Goal: Task Accomplishment & Management: Manage account settings

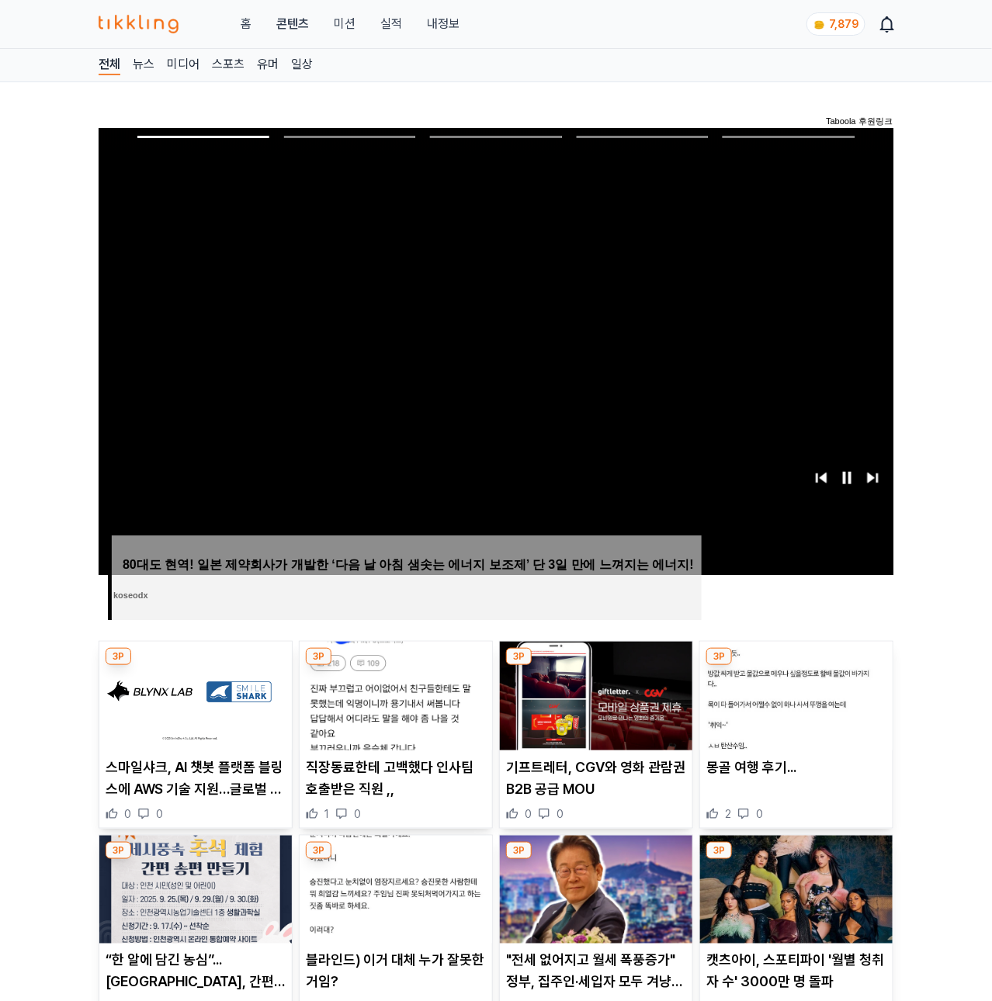
click at [153, 745] on img at bounding box center [195, 696] width 192 height 109
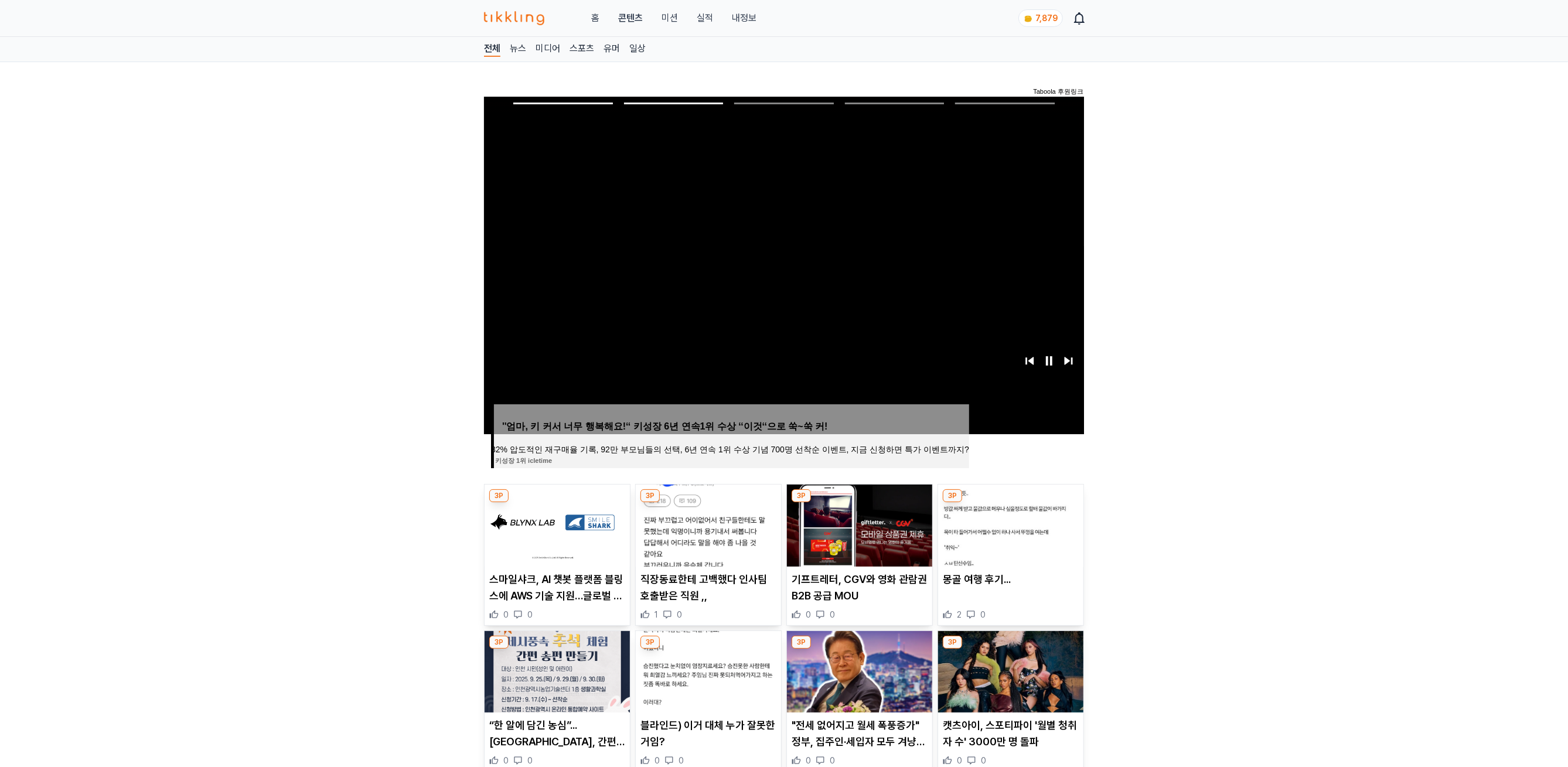
click at [691, 533] on img at bounding box center [708, 525] width 145 height 82
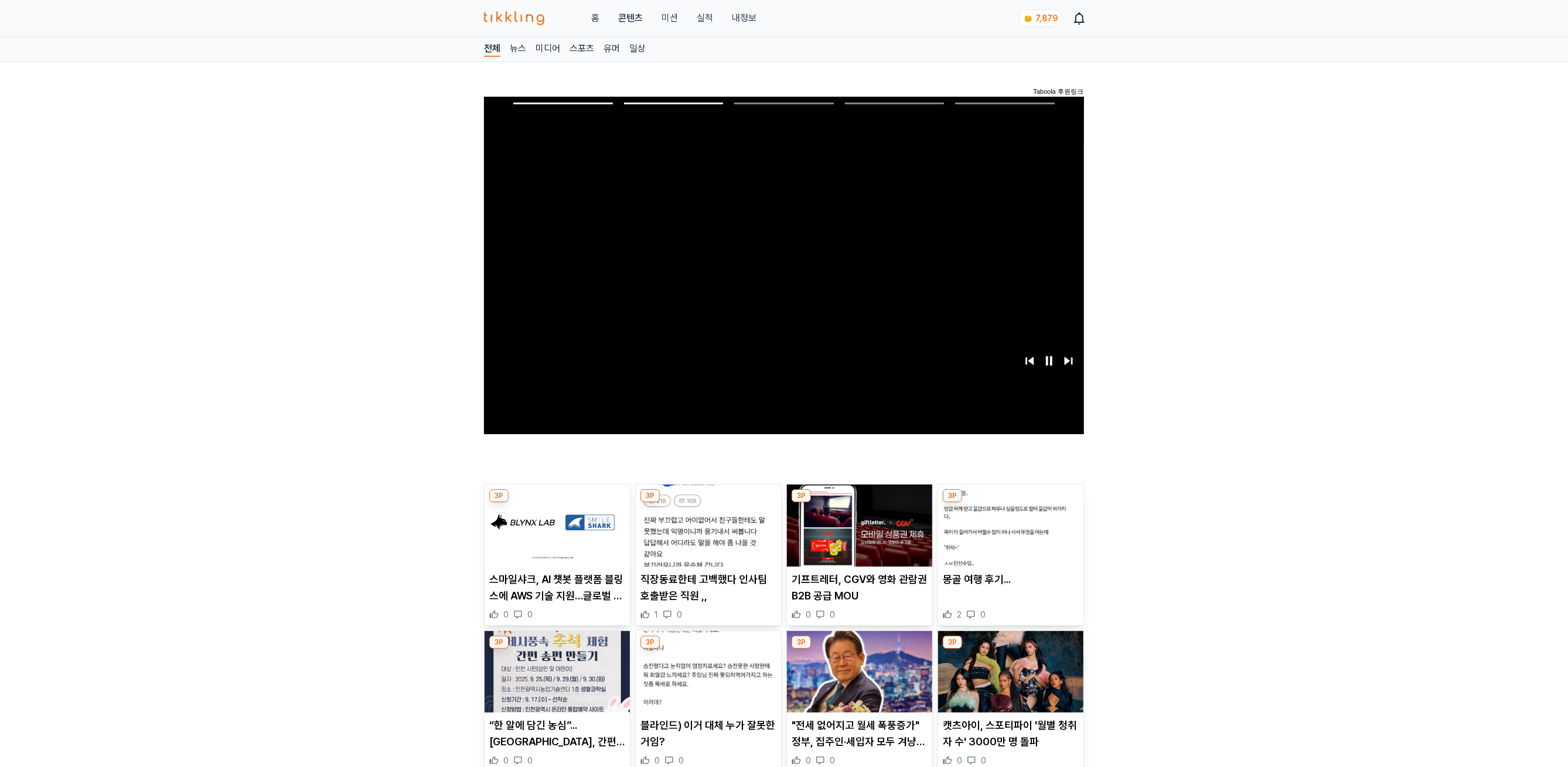
click at [748, 527] on img at bounding box center [859, 525] width 145 height 82
click at [748, 528] on img at bounding box center [1010, 525] width 145 height 82
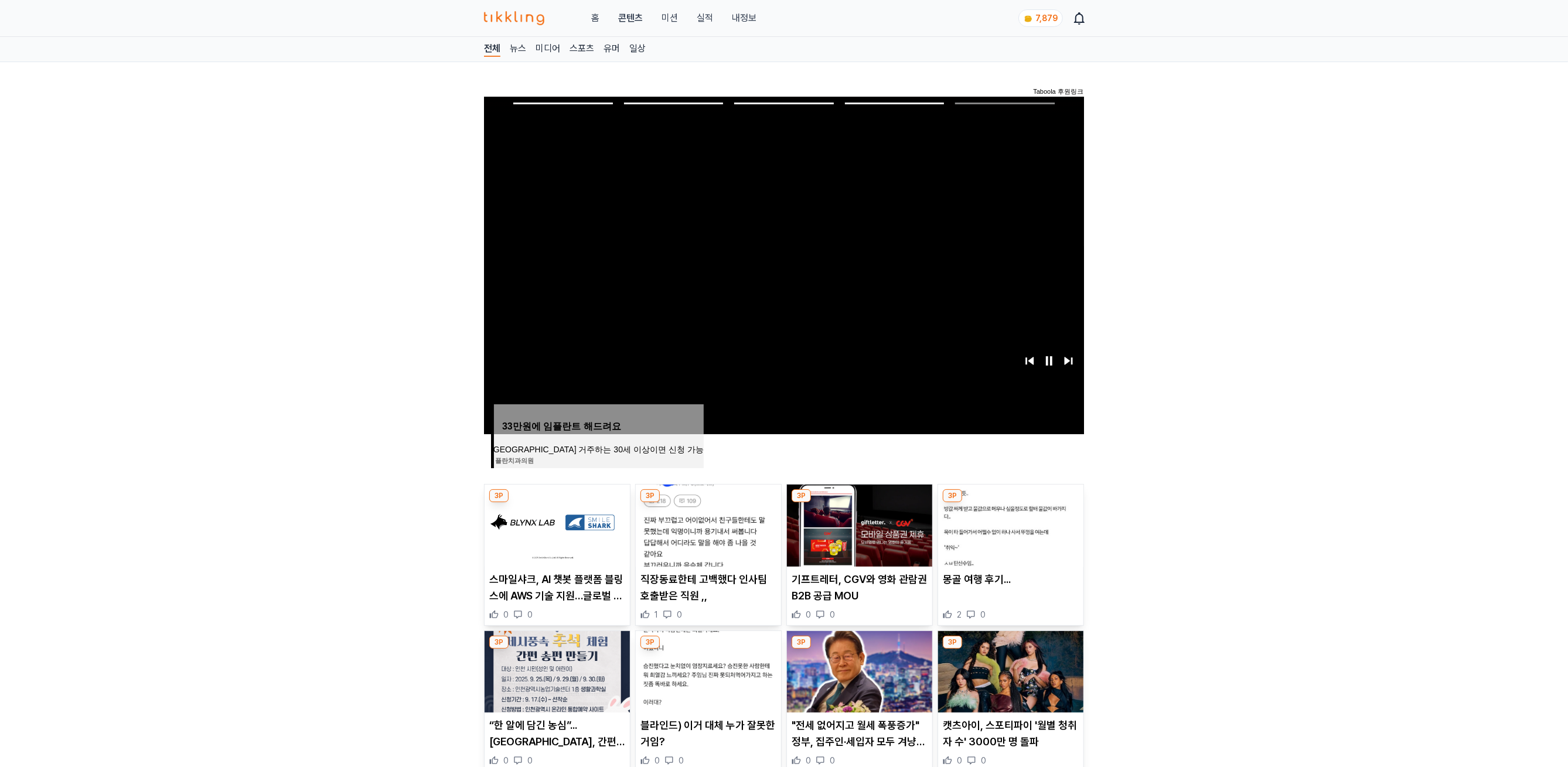
click at [509, 687] on img at bounding box center [557, 672] width 145 height 82
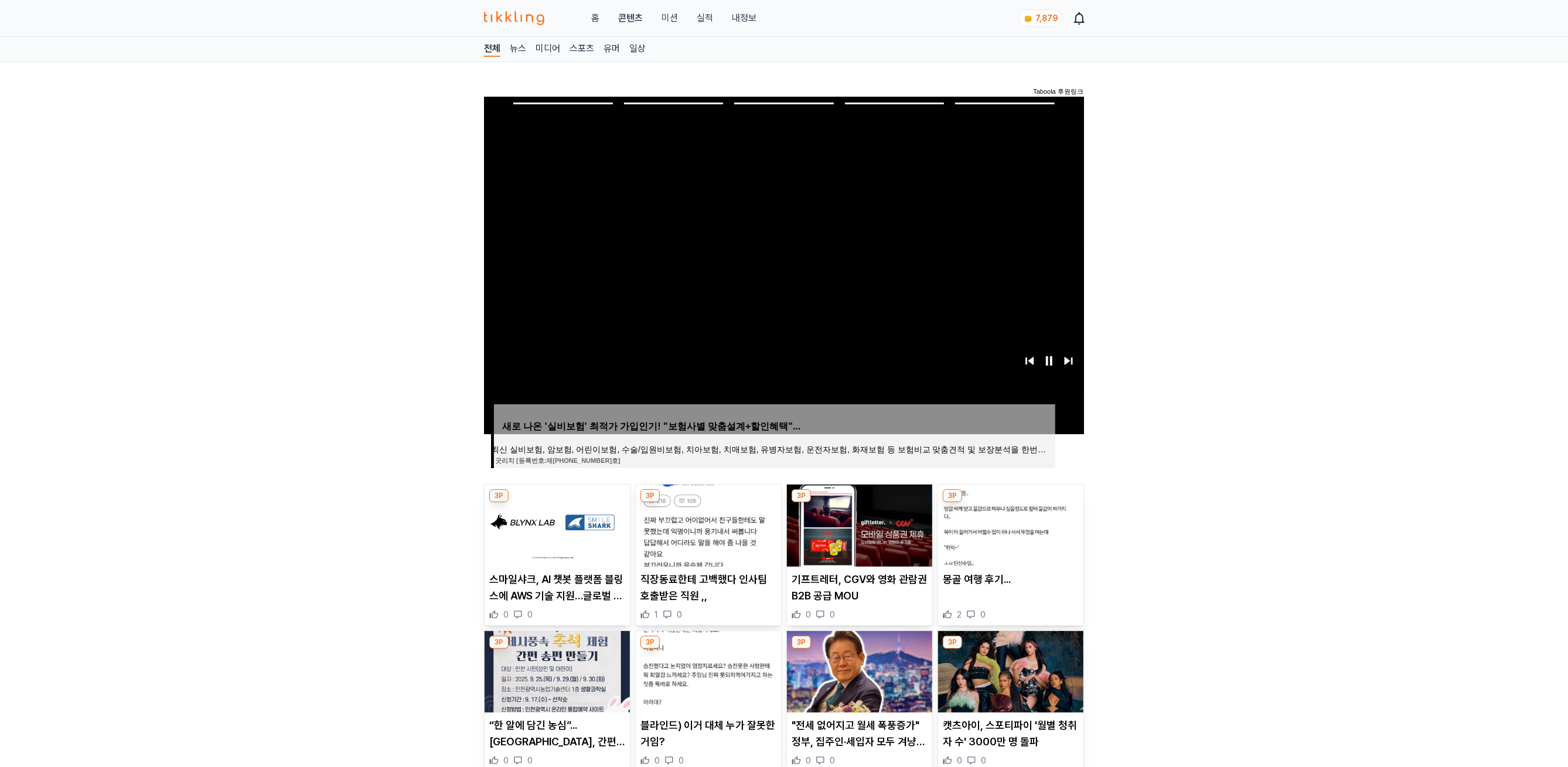
click at [664, 689] on img at bounding box center [708, 672] width 145 height 82
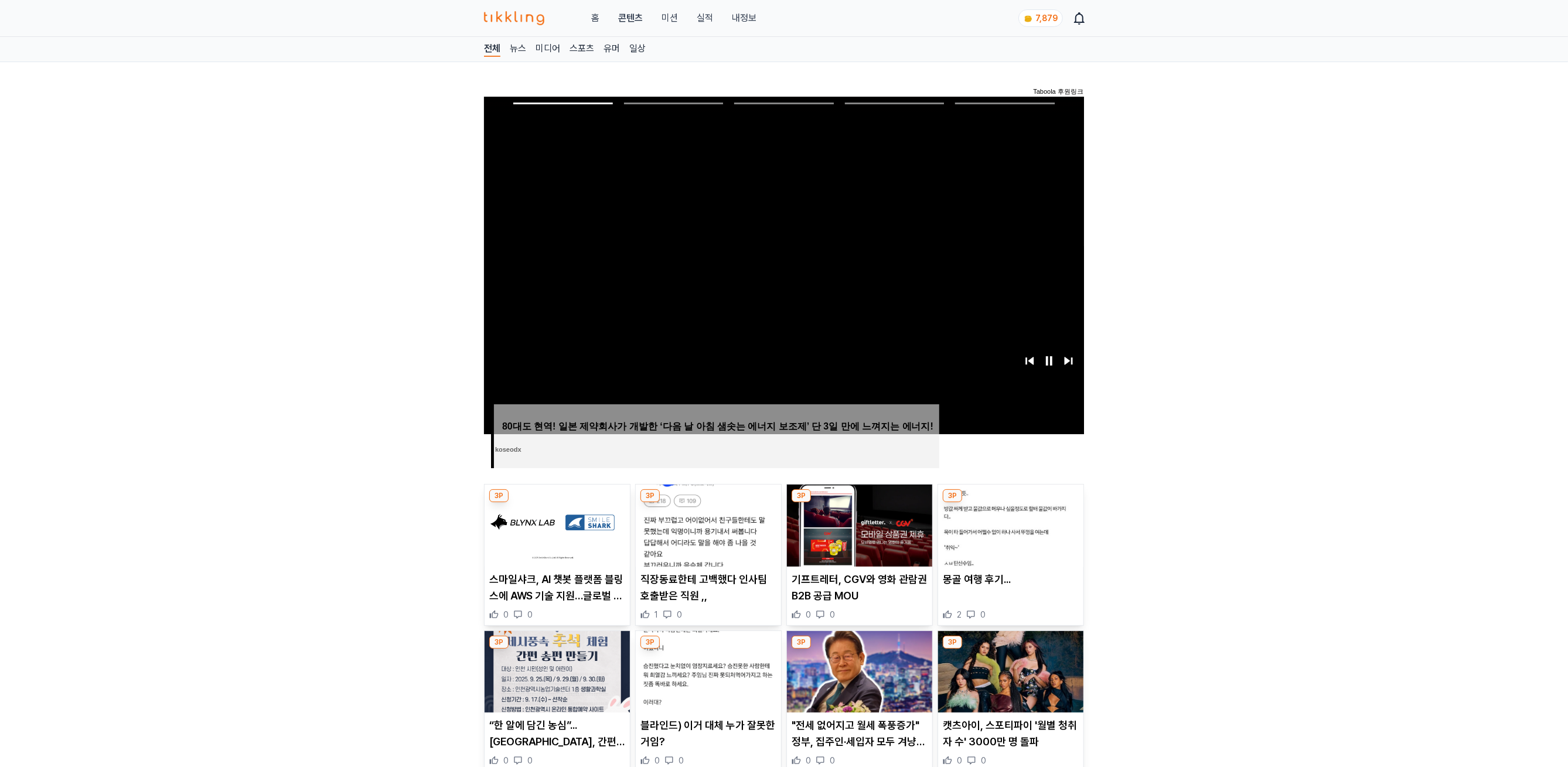
click at [748, 693] on img at bounding box center [859, 672] width 145 height 82
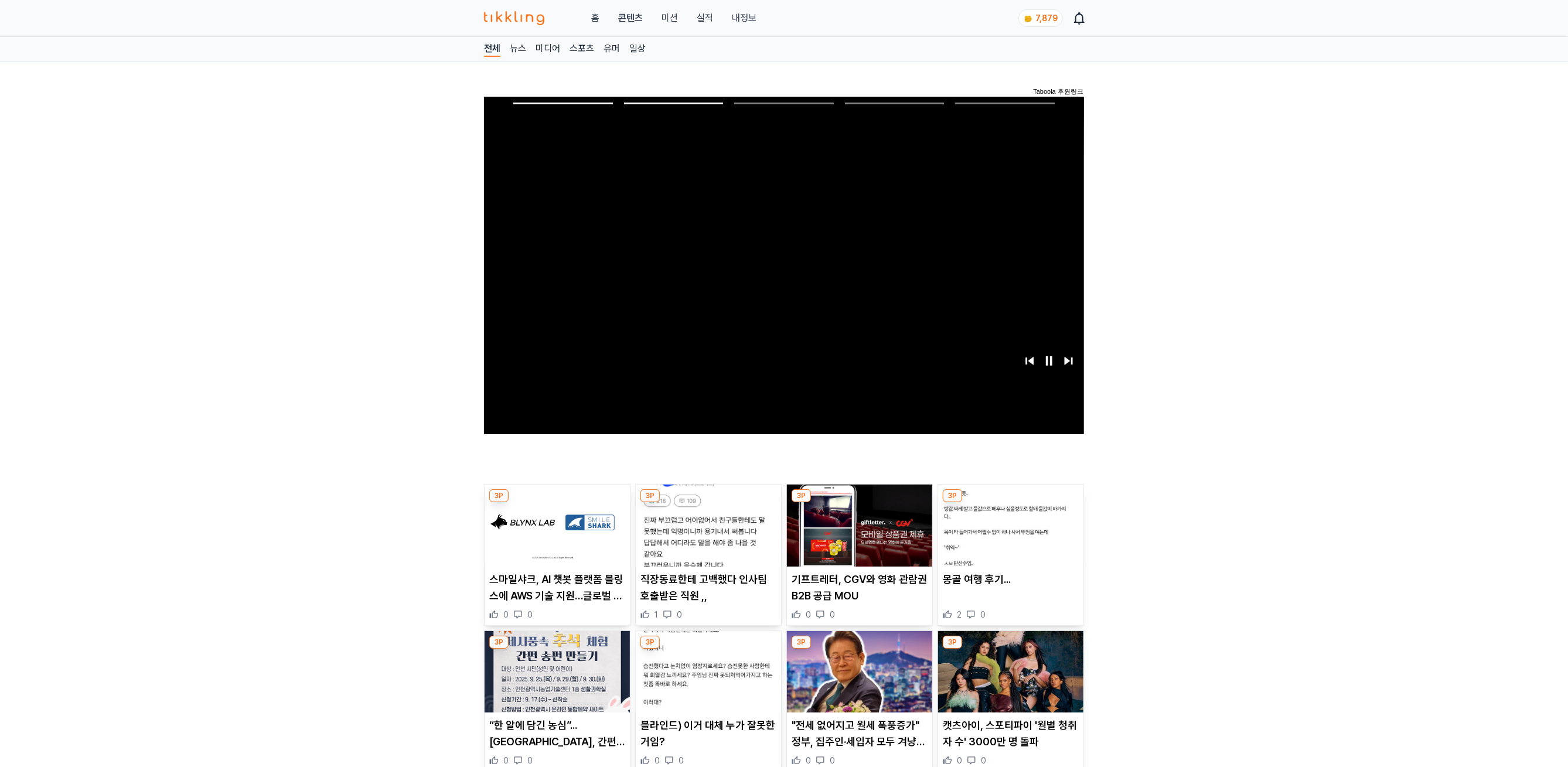
click at [748, 657] on img at bounding box center [1010, 672] width 145 height 82
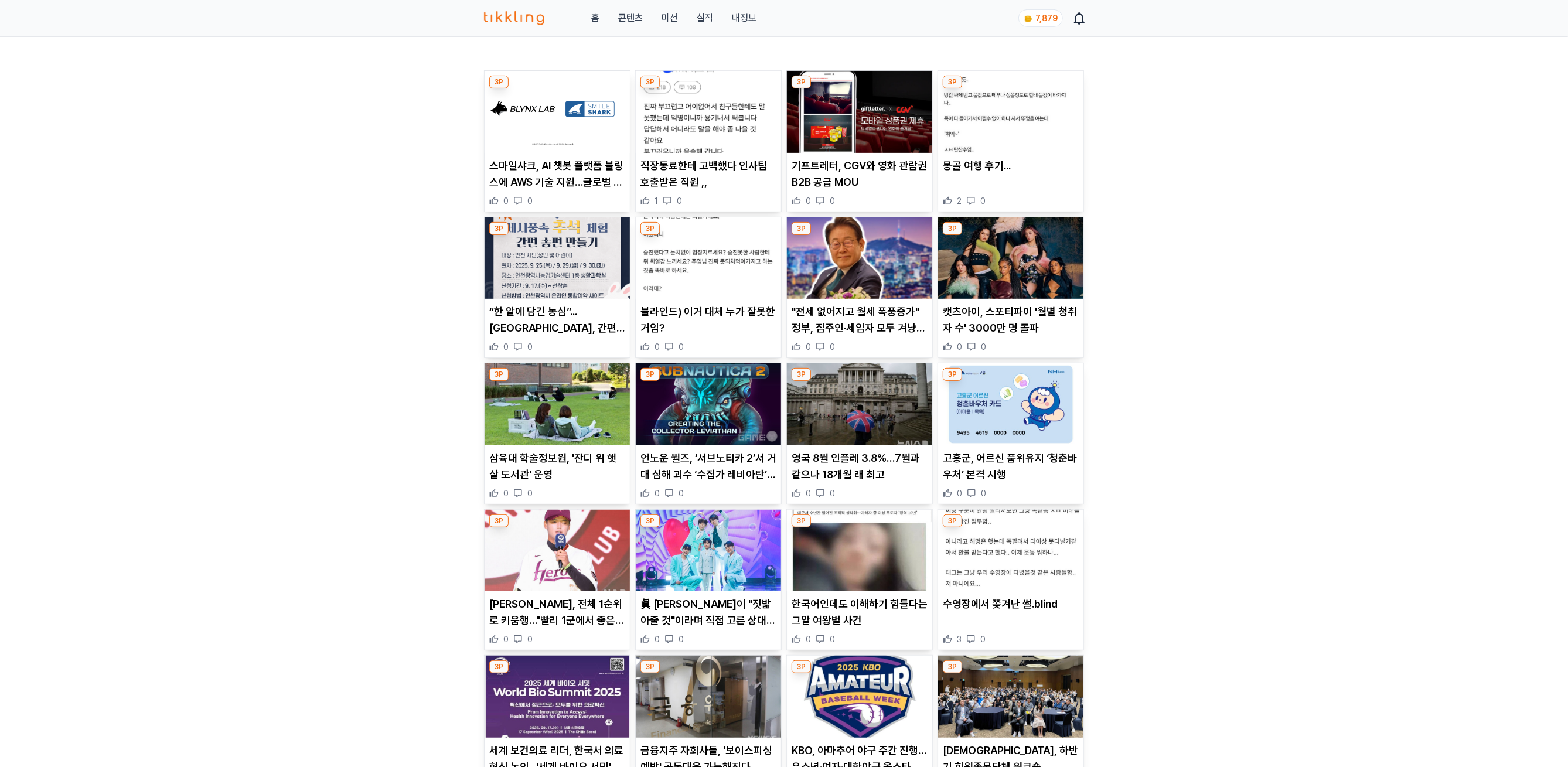
scroll to position [532, 0]
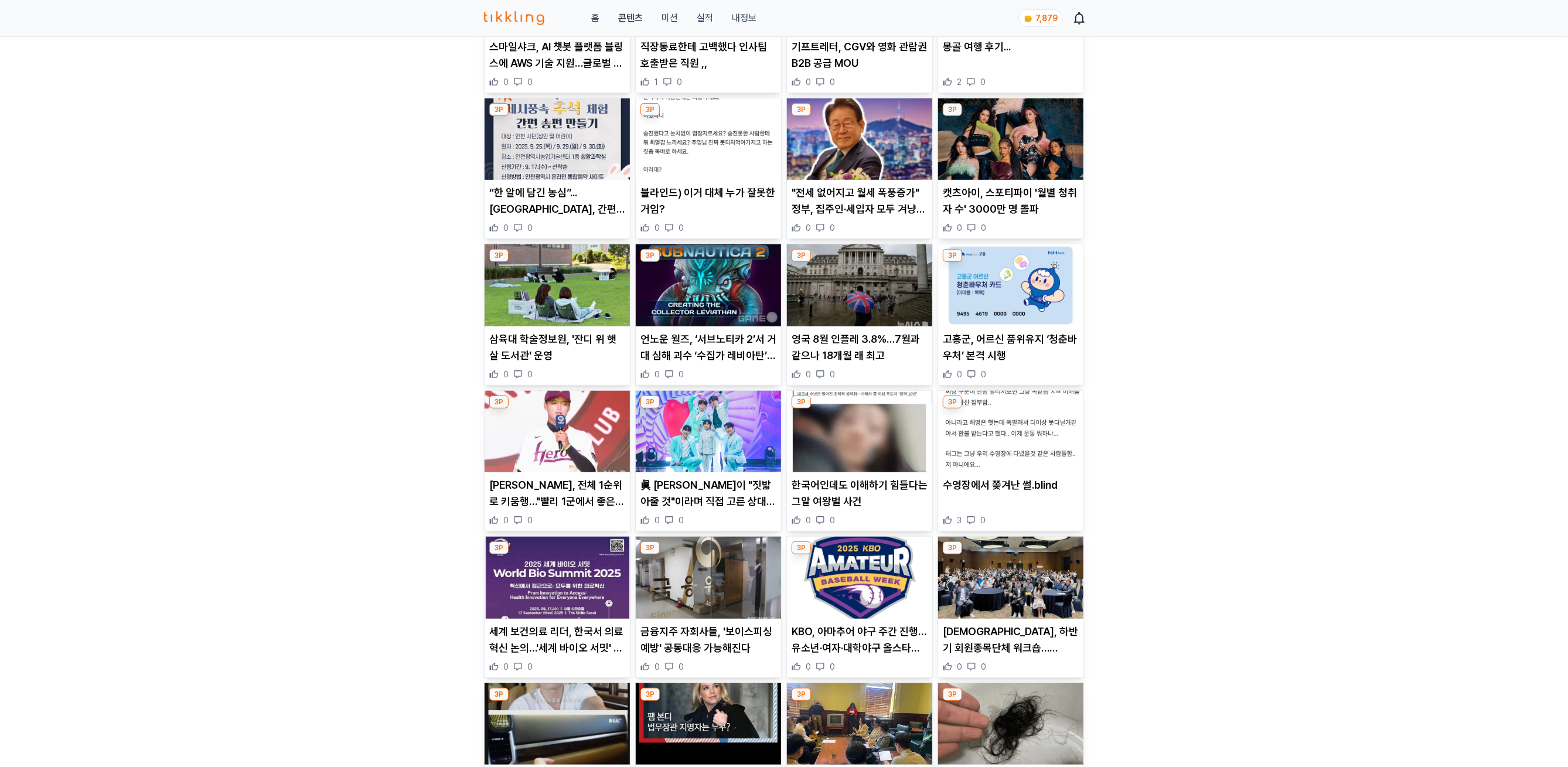
click at [535, 286] on img at bounding box center [557, 285] width 145 height 82
click at [682, 284] on img at bounding box center [708, 285] width 145 height 82
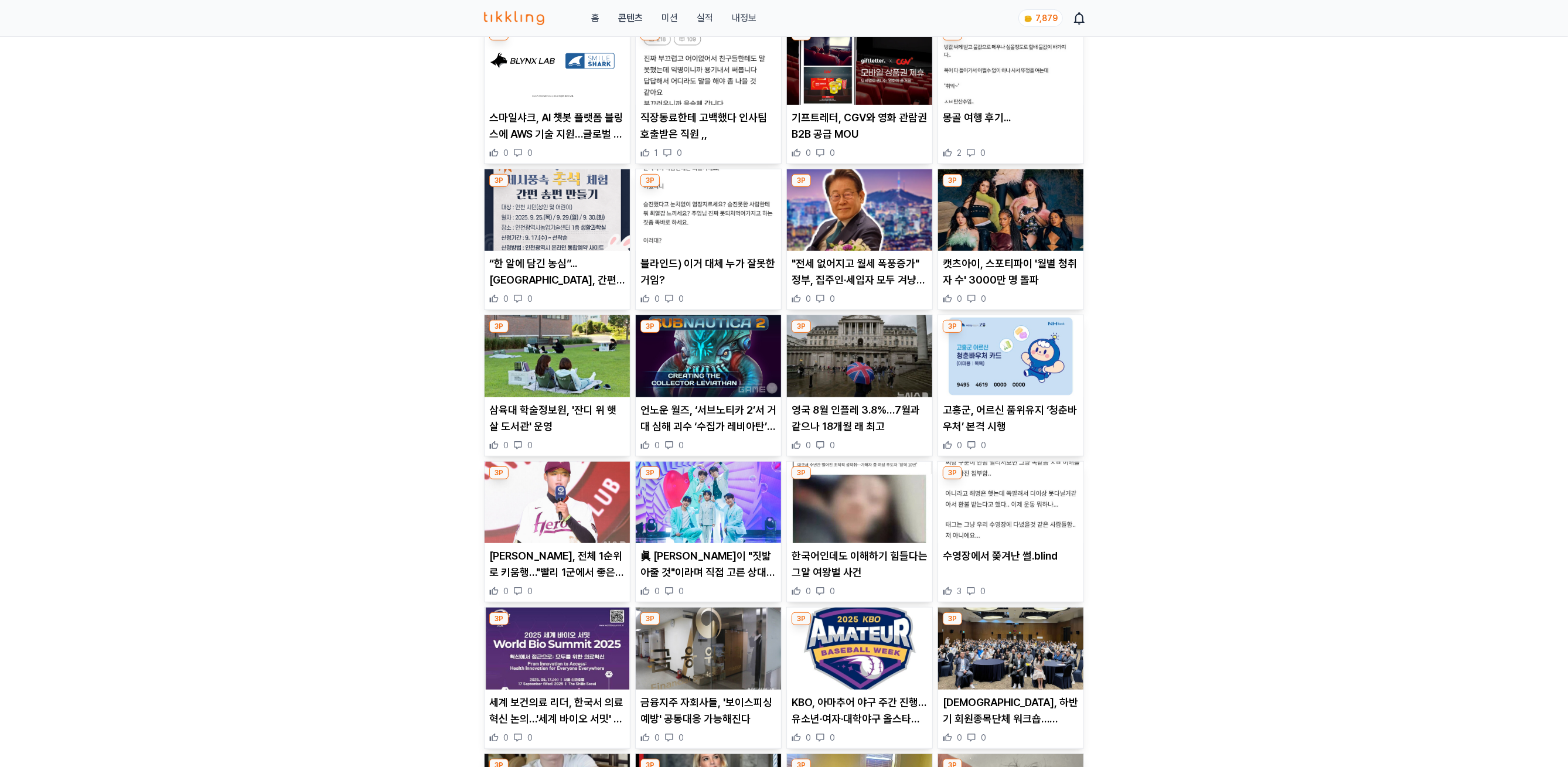
scroll to position [426, 0]
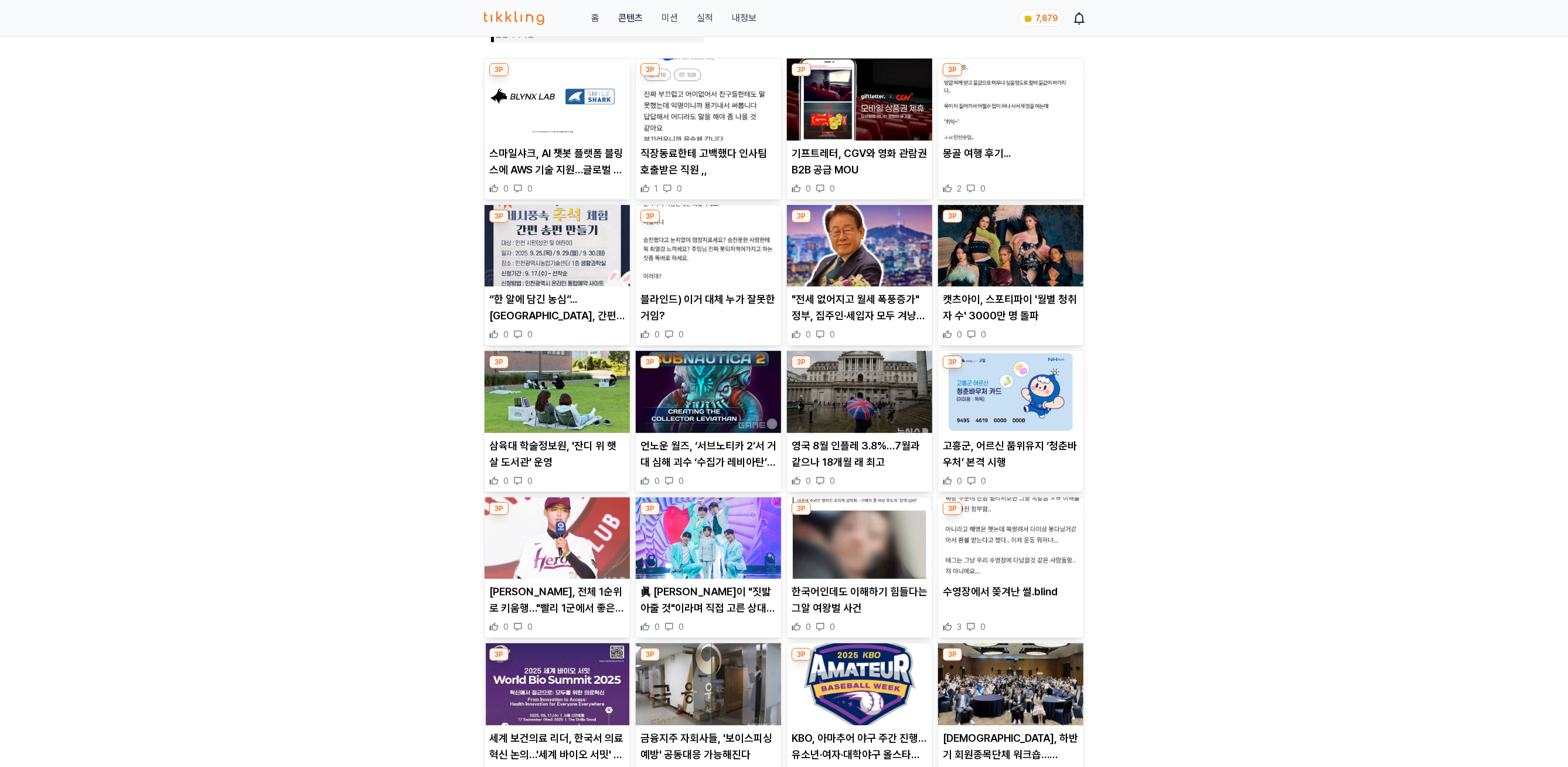
click at [634, 11] on link "콘텐츠" at bounding box center [630, 18] width 25 height 14
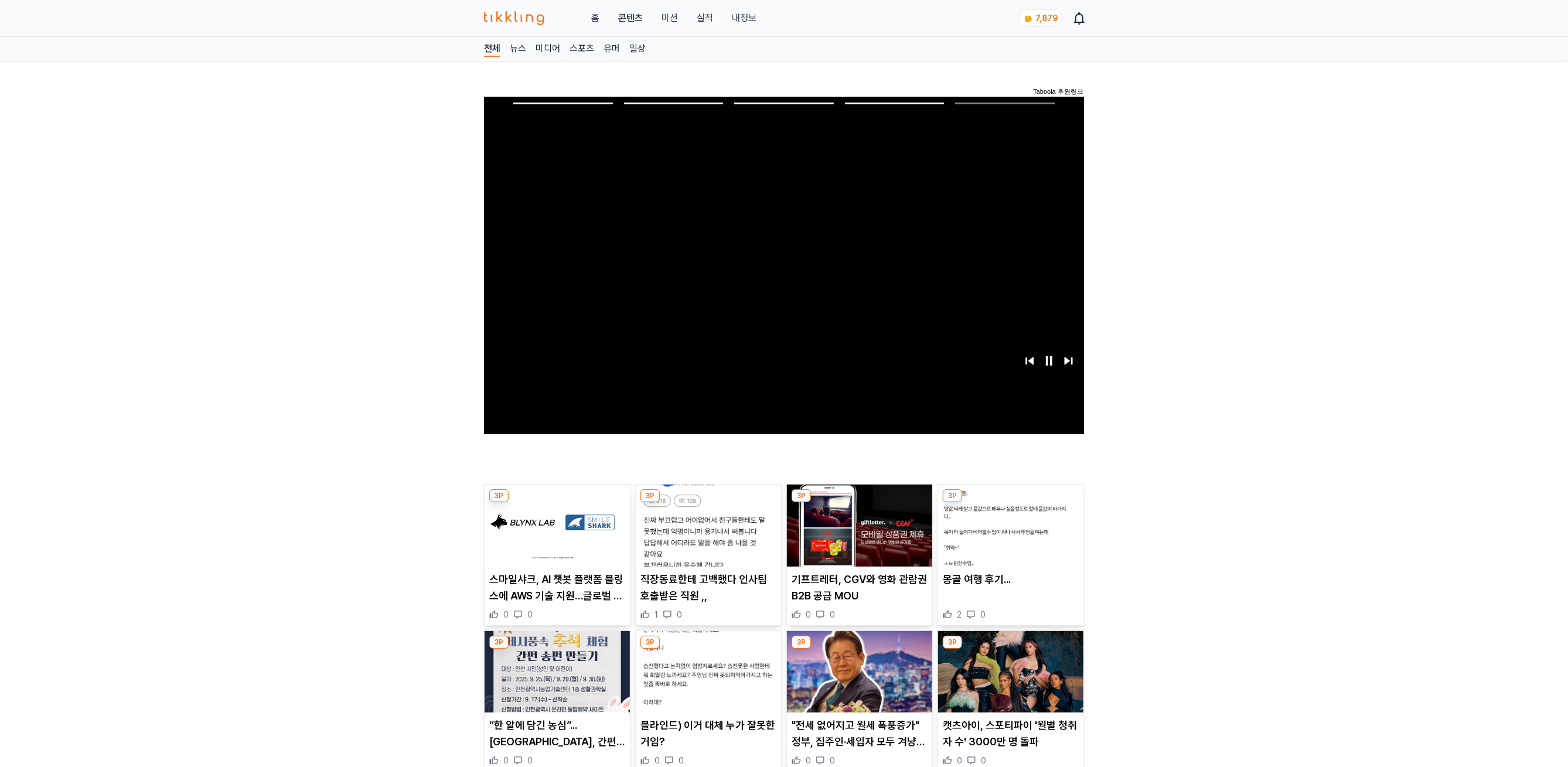
click at [543, 530] on img at bounding box center [557, 525] width 145 height 82
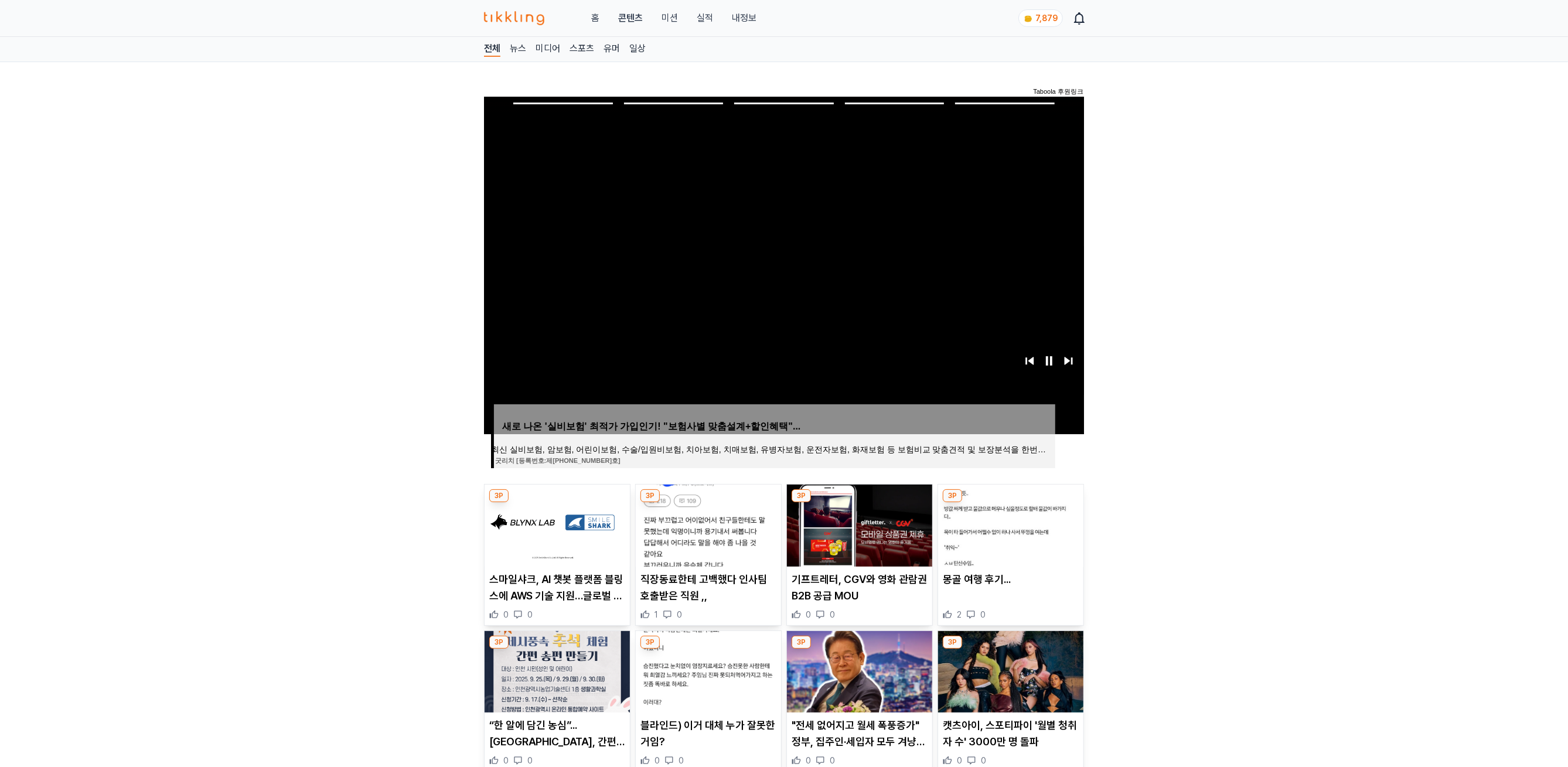
click at [717, 486] on img at bounding box center [708, 525] width 145 height 82
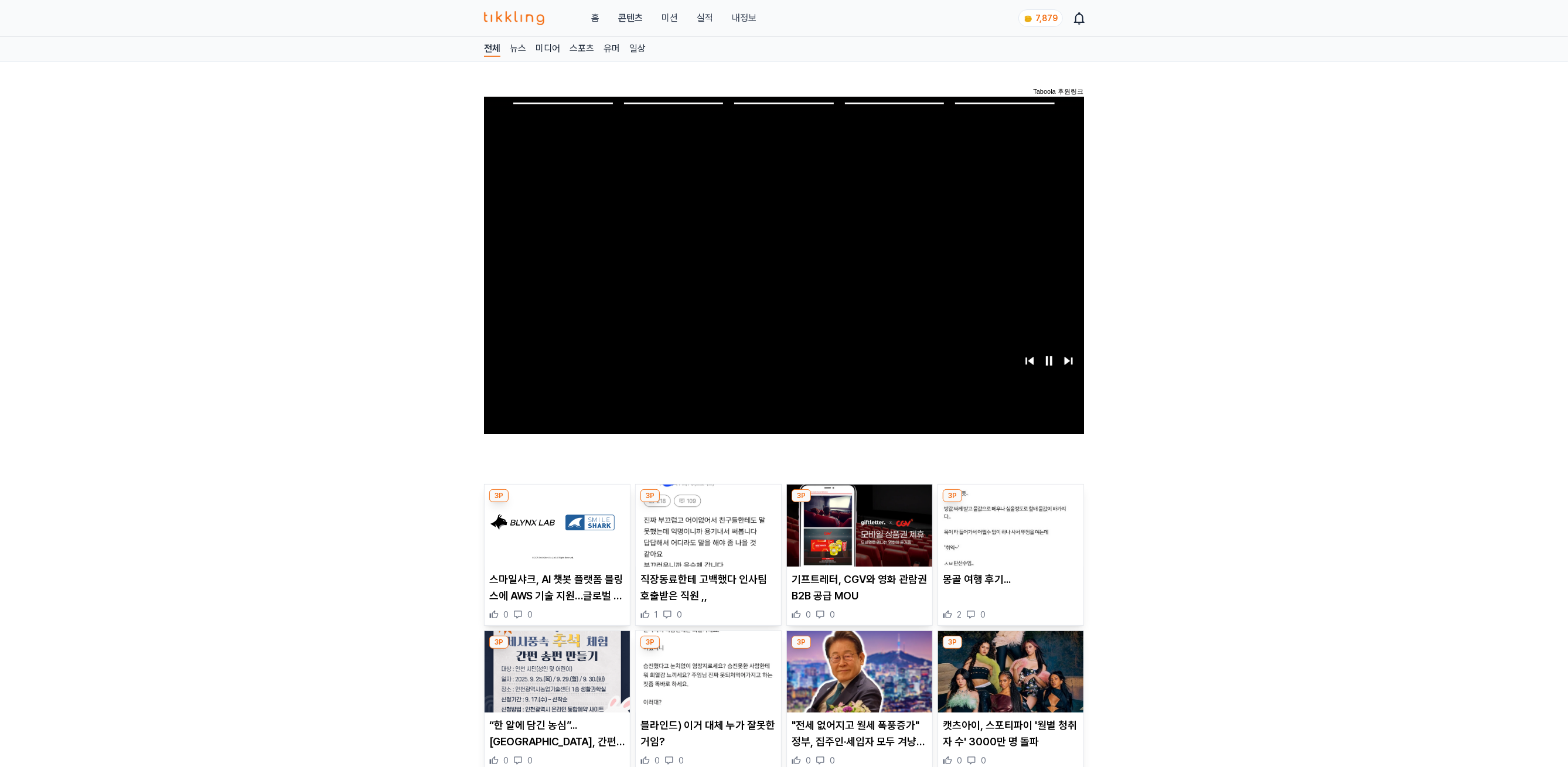
click at [717, 525] on img at bounding box center [708, 525] width 145 height 82
click at [748, 514] on img at bounding box center [859, 525] width 145 height 82
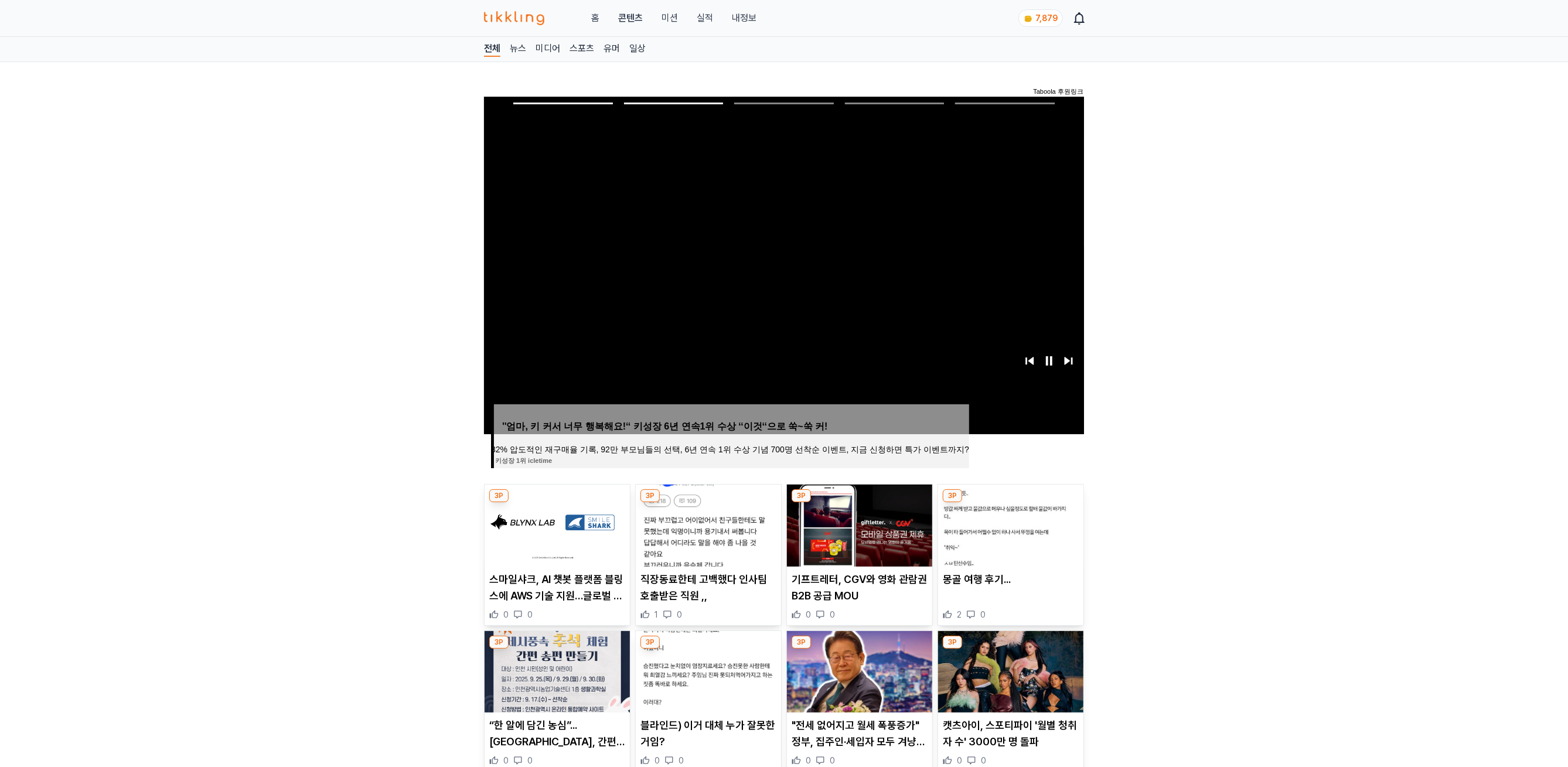
click at [748, 540] on img at bounding box center [1010, 525] width 145 height 82
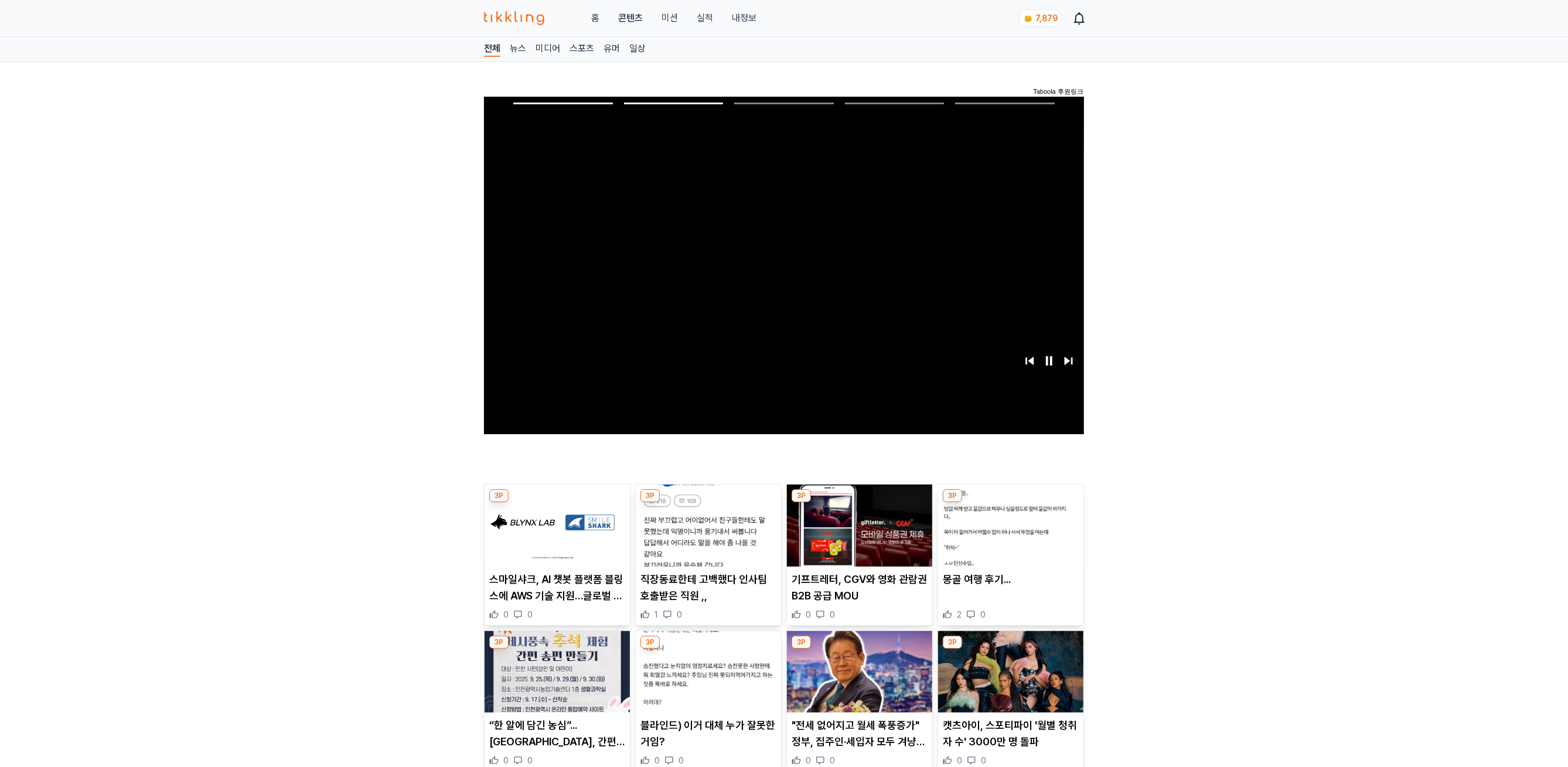
click at [556, 696] on img at bounding box center [557, 672] width 145 height 82
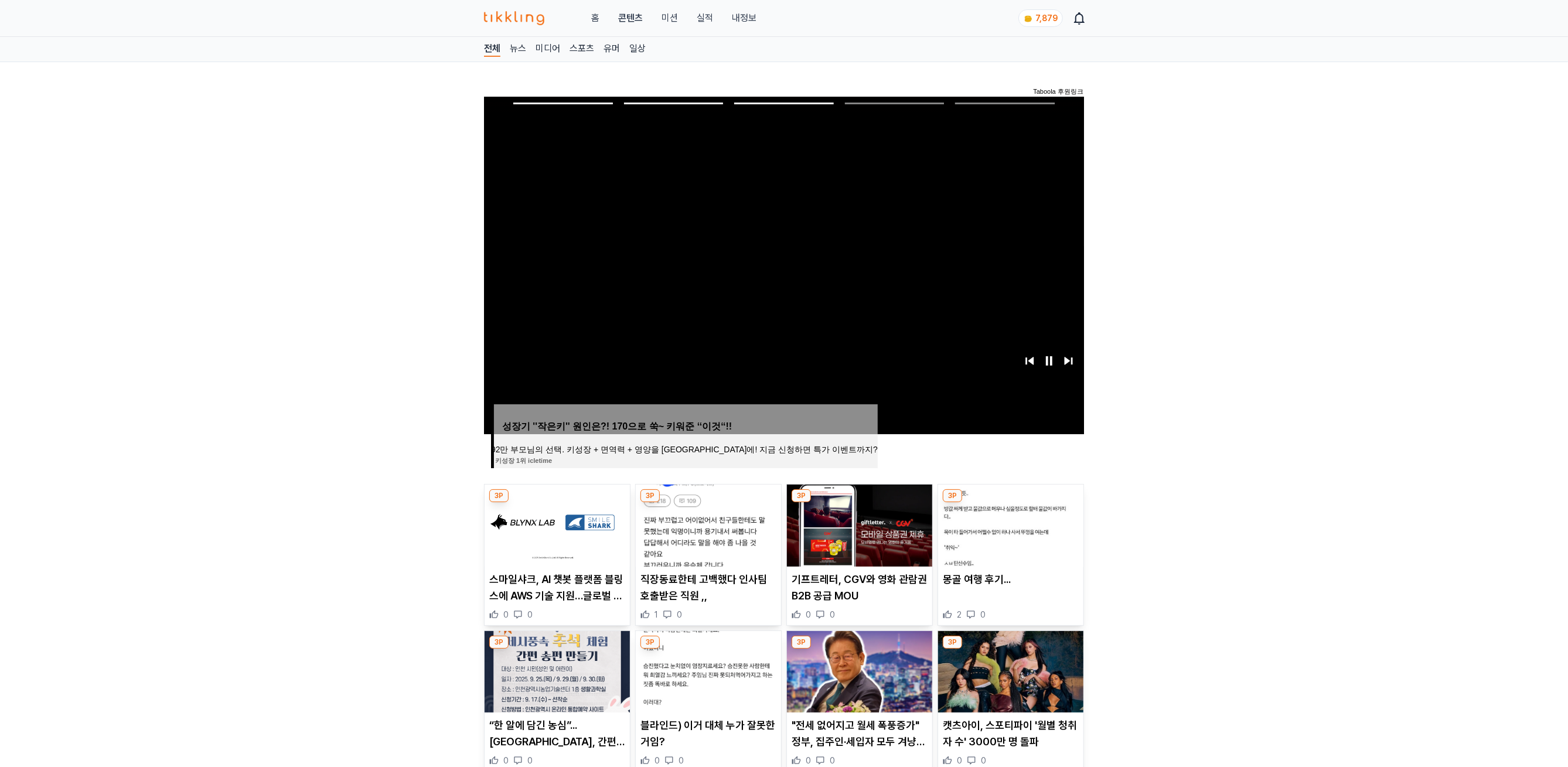
click at [748, 680] on img at bounding box center [708, 672] width 145 height 82
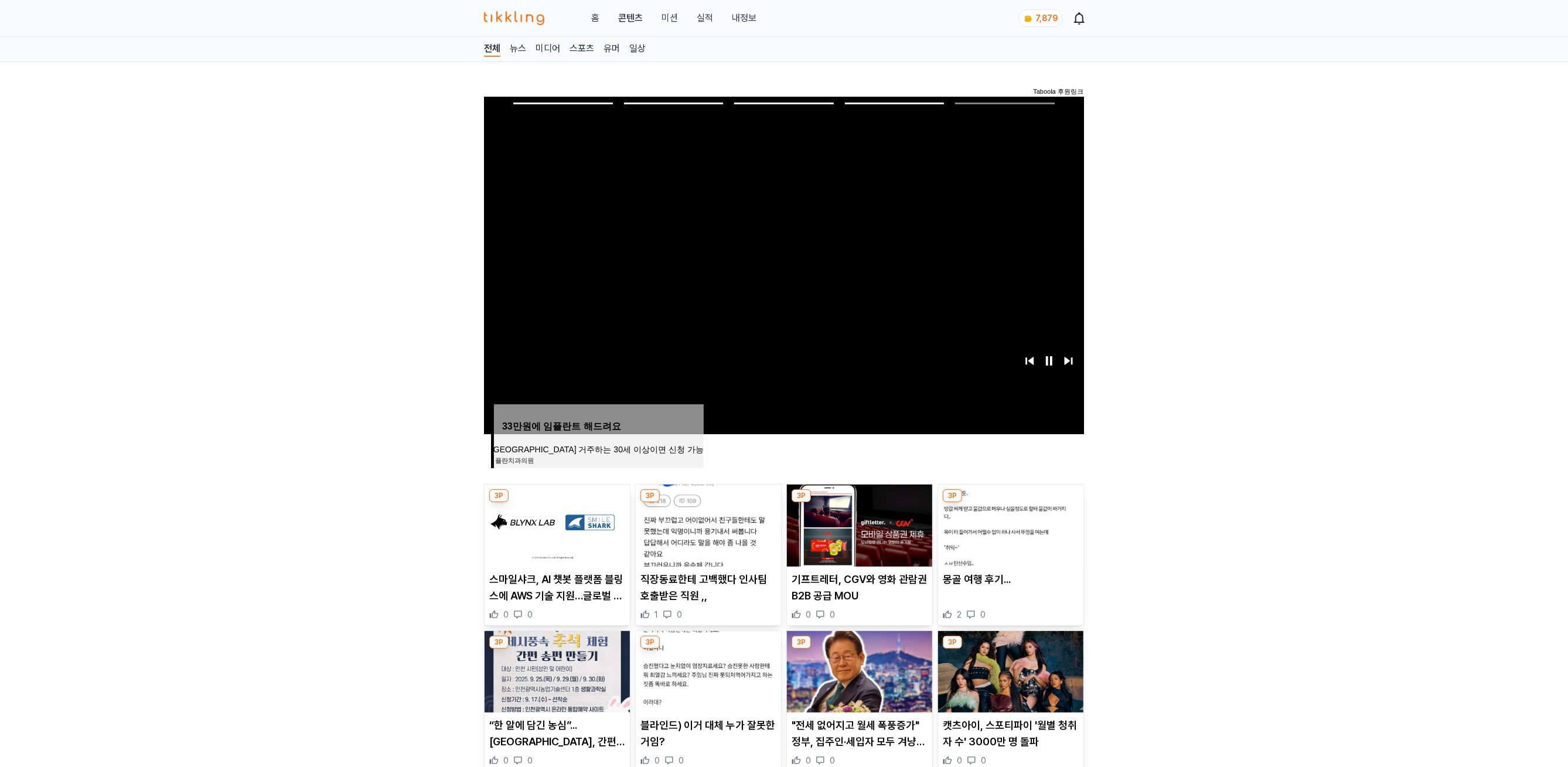
click at [748, 669] on img at bounding box center [859, 672] width 145 height 82
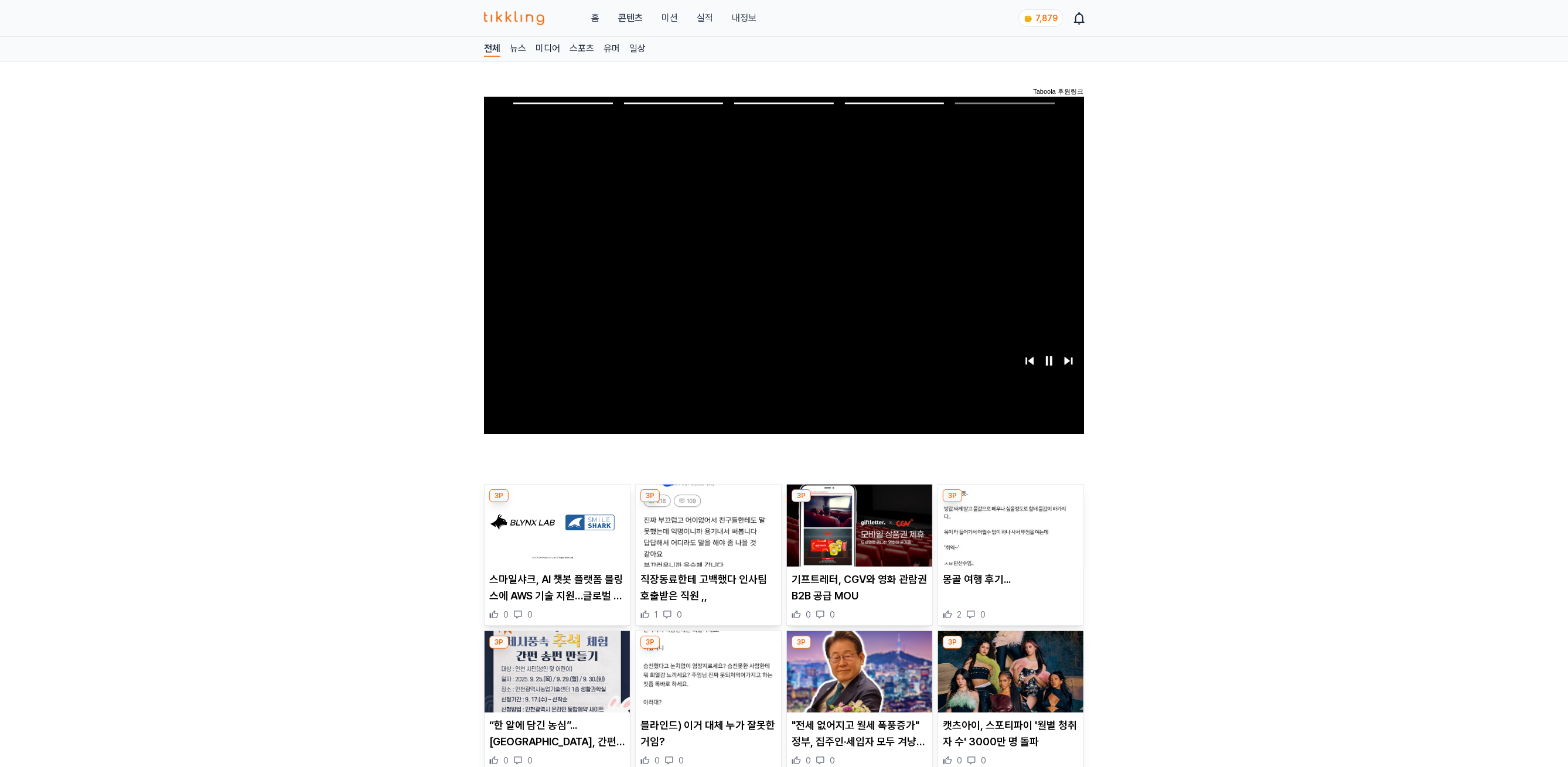
click at [748, 650] on img at bounding box center [1010, 672] width 145 height 82
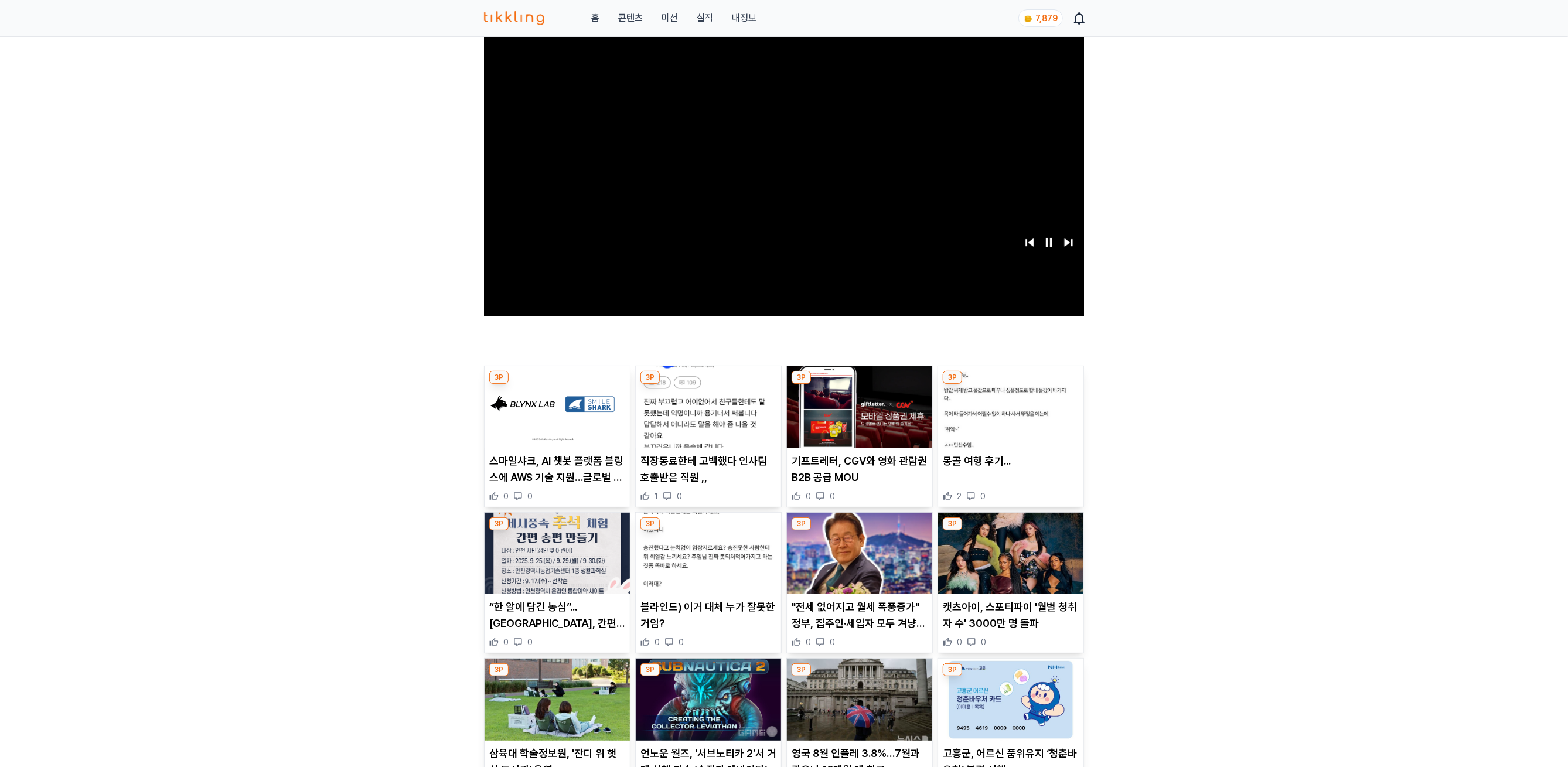
scroll to position [319, 0]
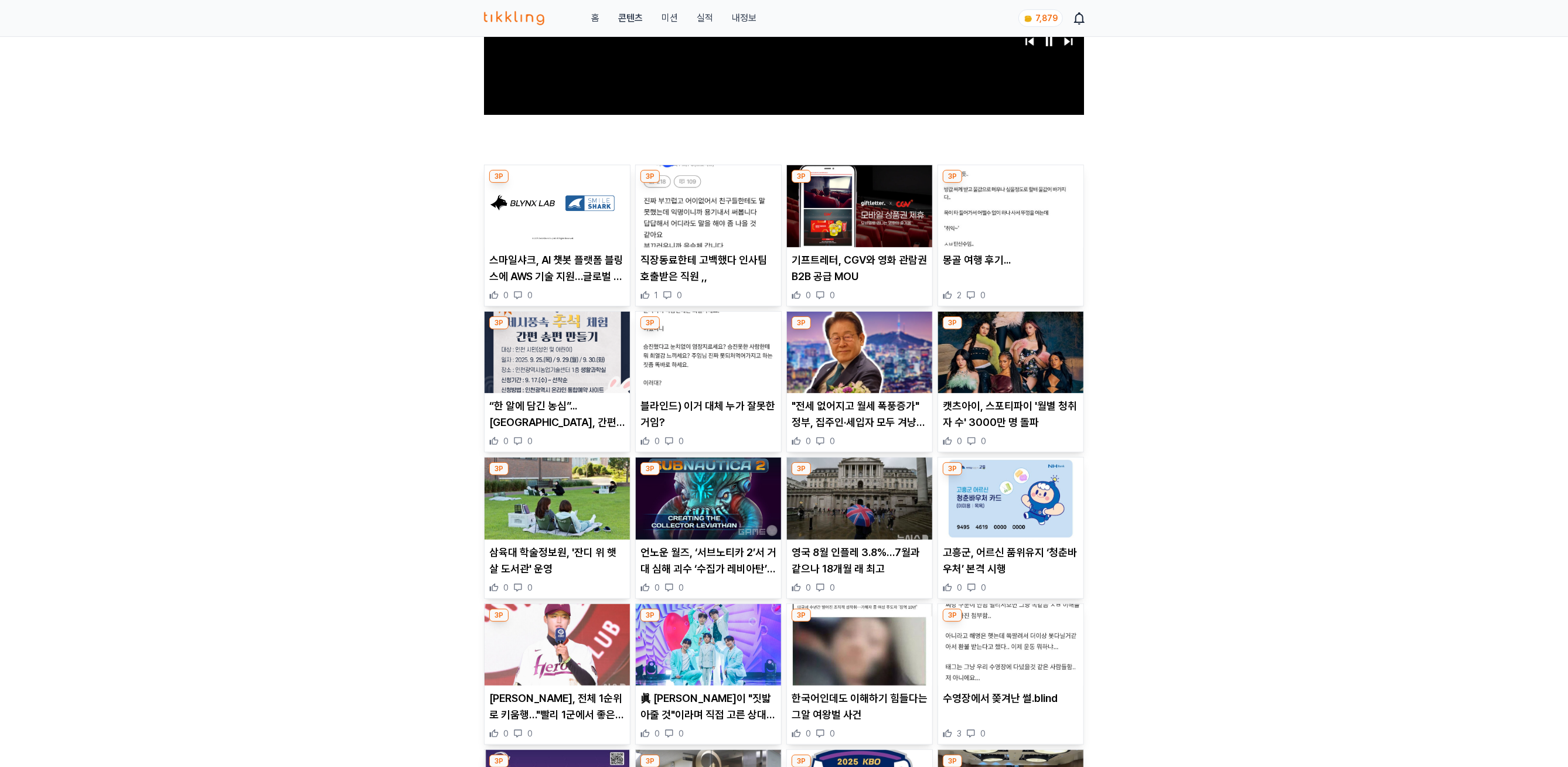
click at [557, 525] on img at bounding box center [557, 498] width 145 height 82
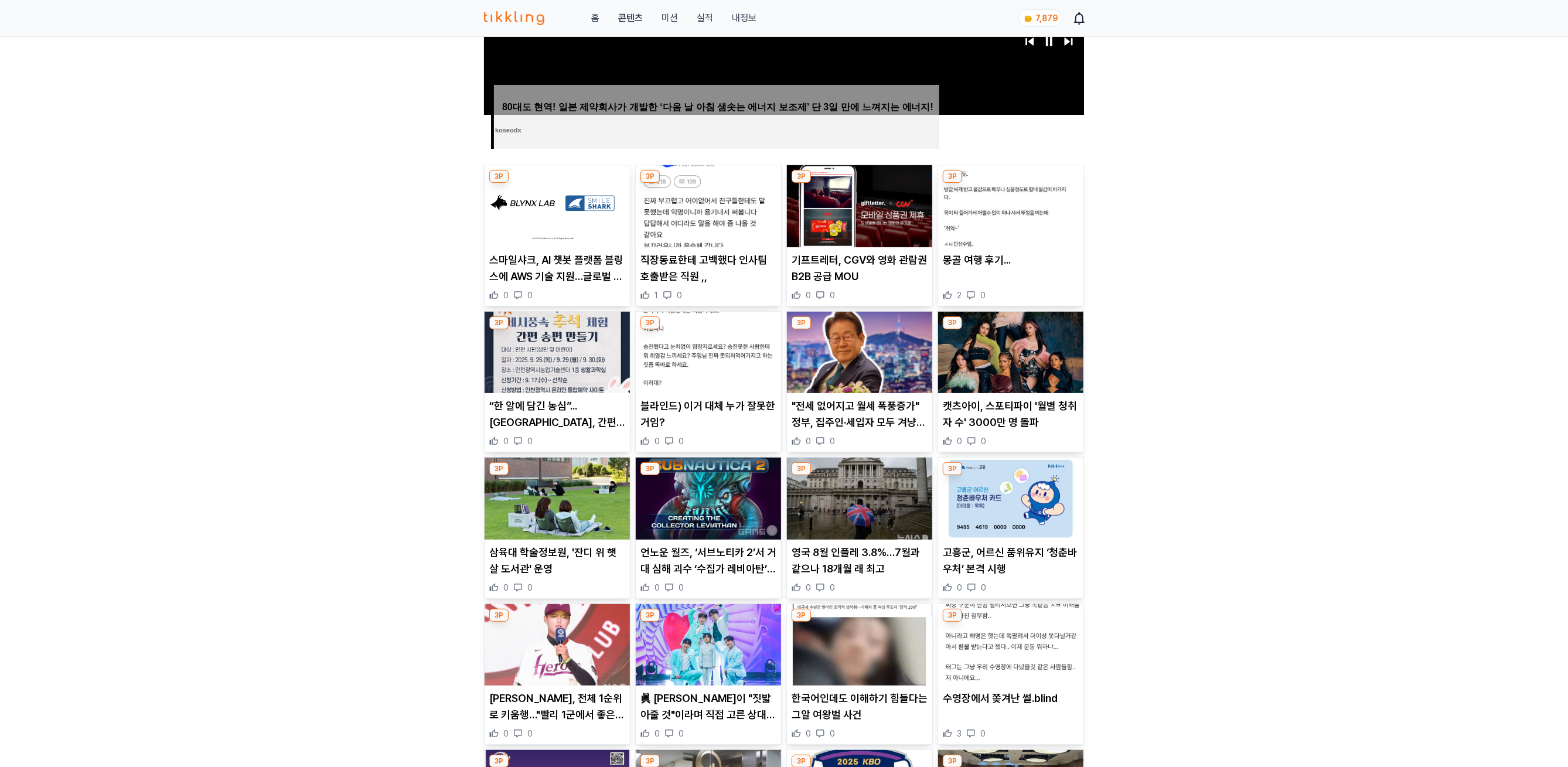
click at [695, 514] on img at bounding box center [708, 498] width 145 height 82
click at [706, 20] on link "실적" at bounding box center [705, 18] width 17 height 14
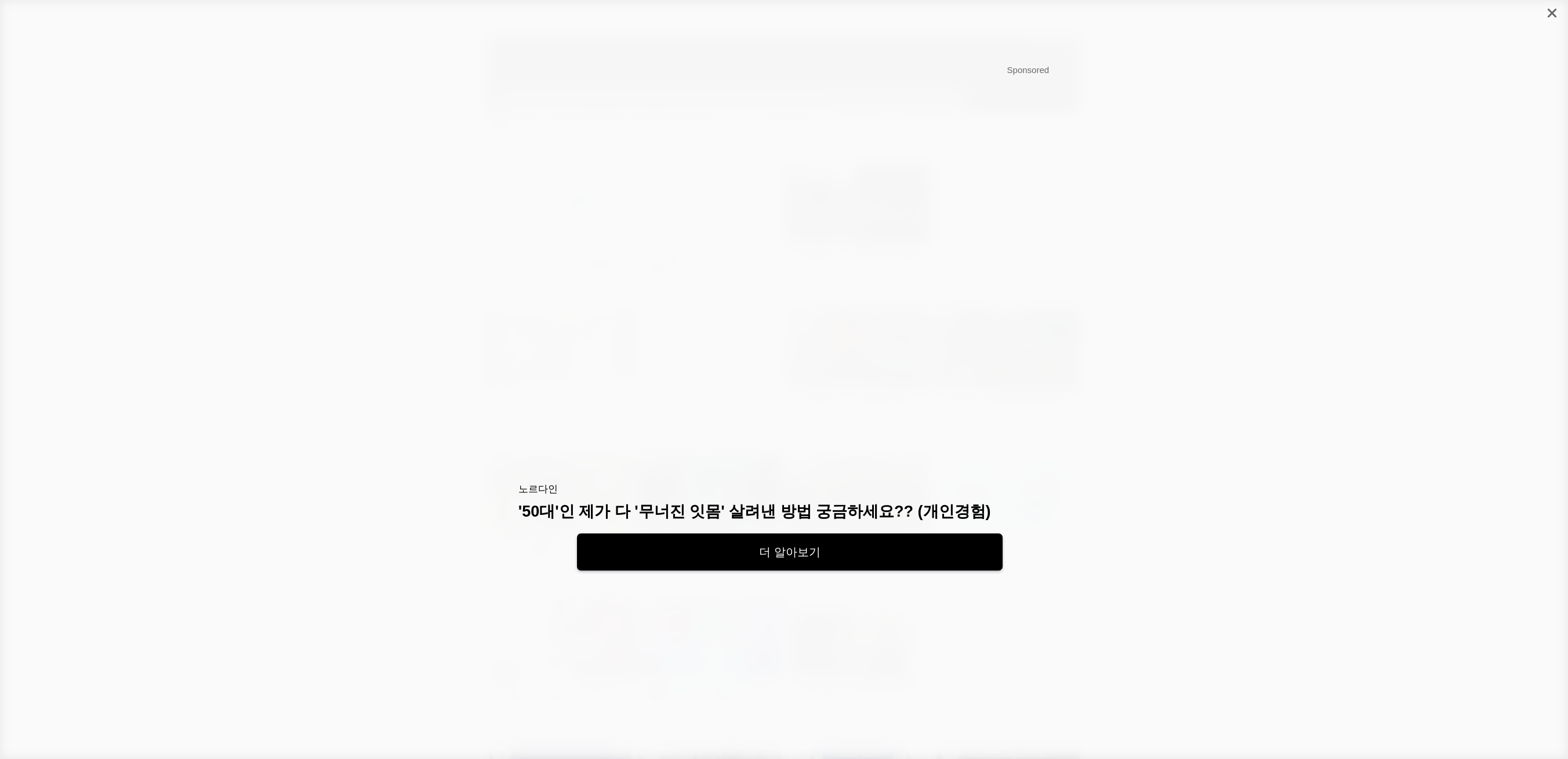
click at [741, 10] on div at bounding box center [1552, 13] width 32 height 26
click at [741, 10] on icon "close" at bounding box center [1555, 13] width 14 height 14
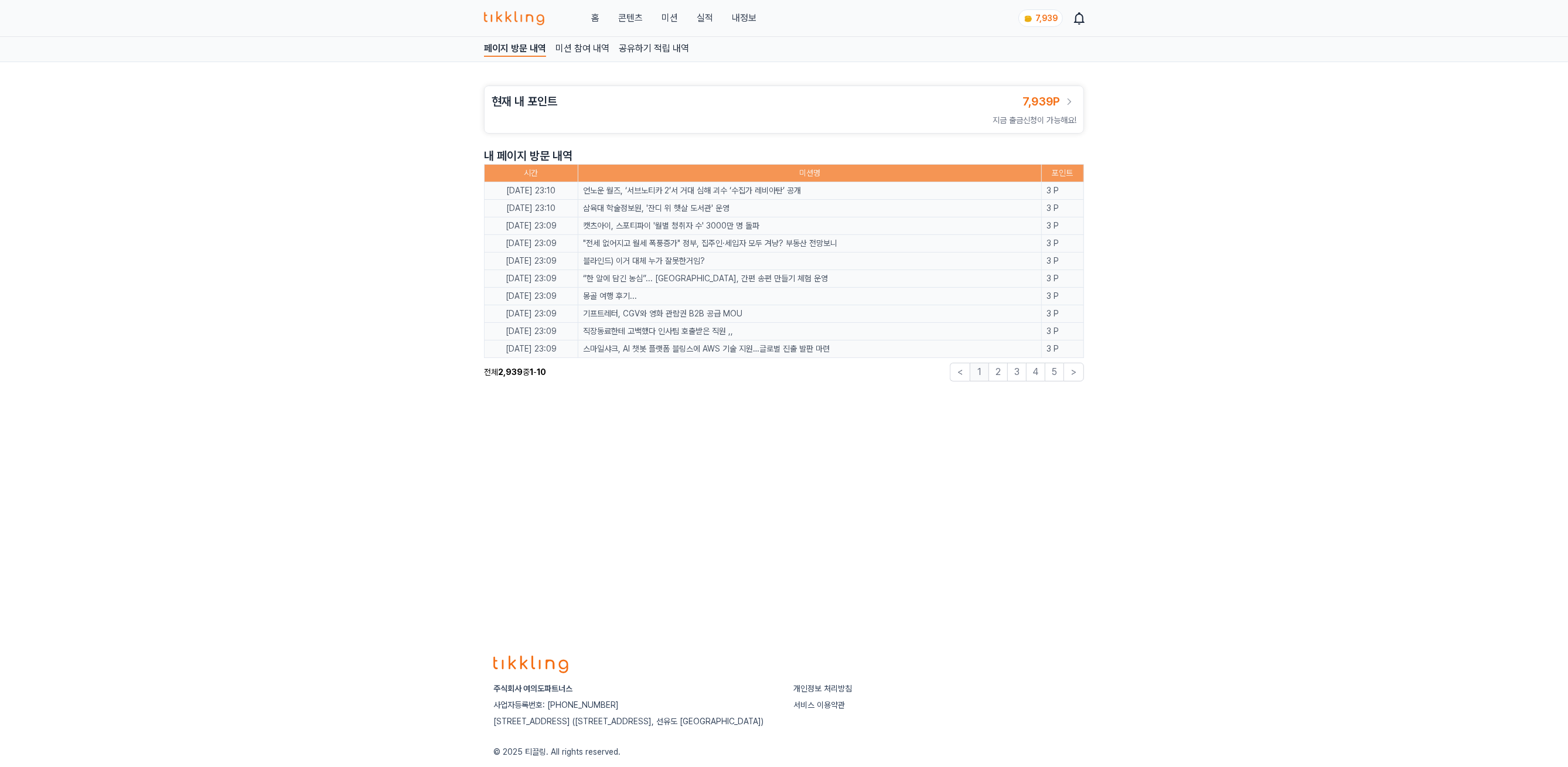
click at [753, 12] on link "내정보" at bounding box center [744, 18] width 25 height 14
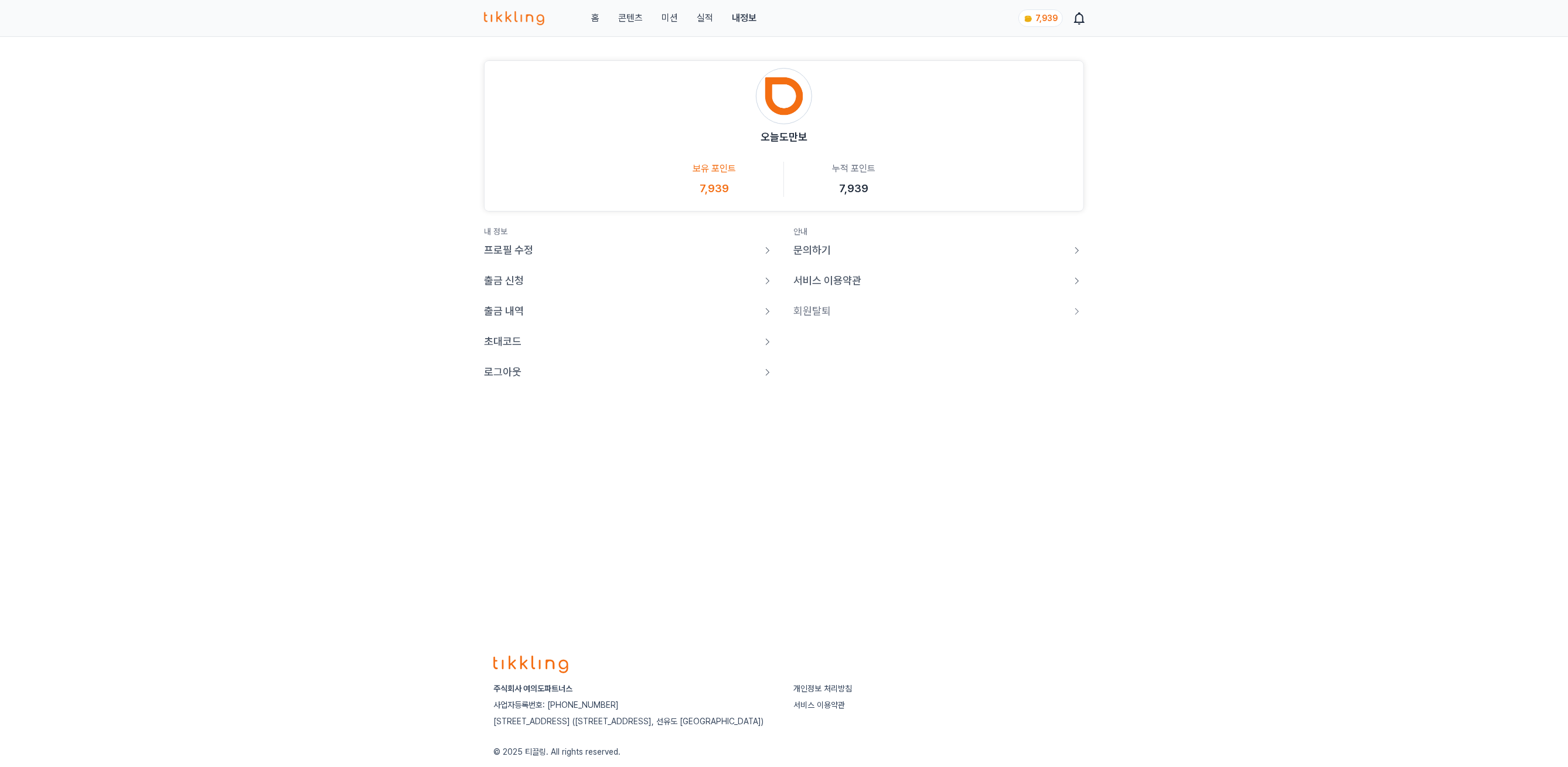
click at [500, 373] on p "로그아웃" at bounding box center [503, 372] width 38 height 17
